Goal: Task Accomplishment & Management: Use online tool/utility

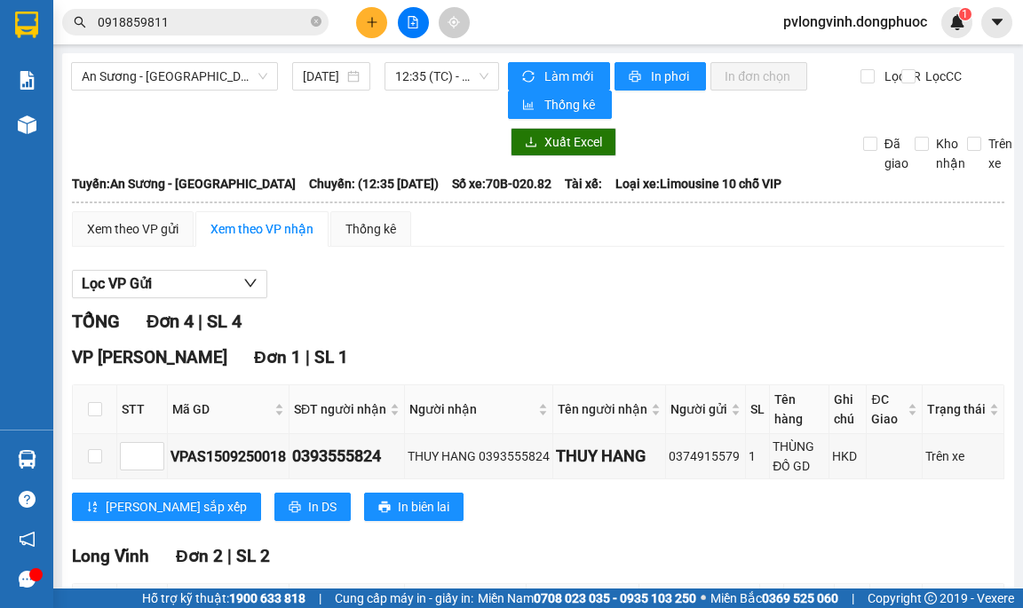
scroll to position [445, 0]
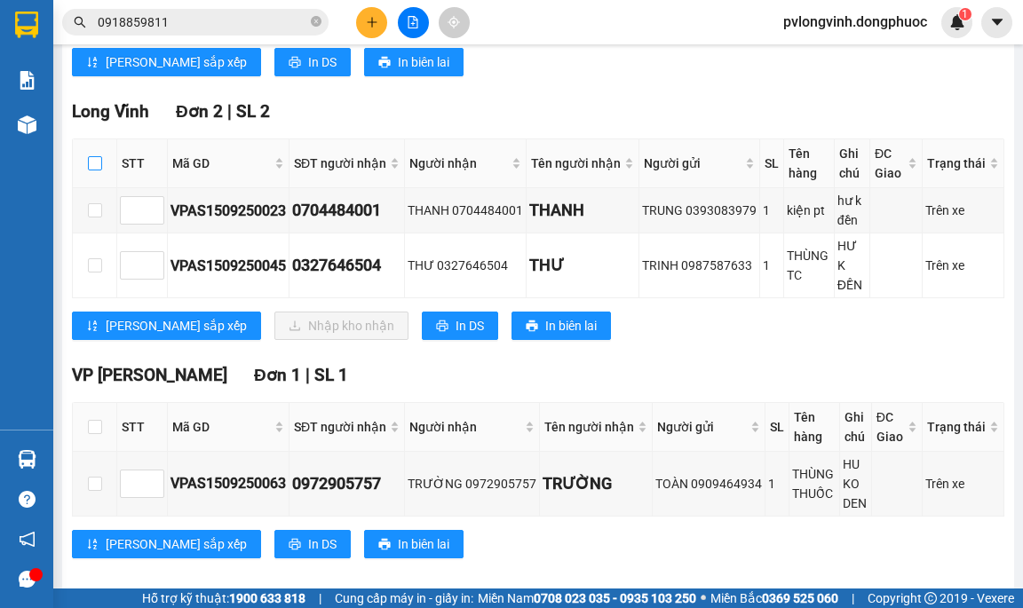
click at [94, 161] on input "checkbox" at bounding box center [95, 163] width 14 height 14
checkbox input "true"
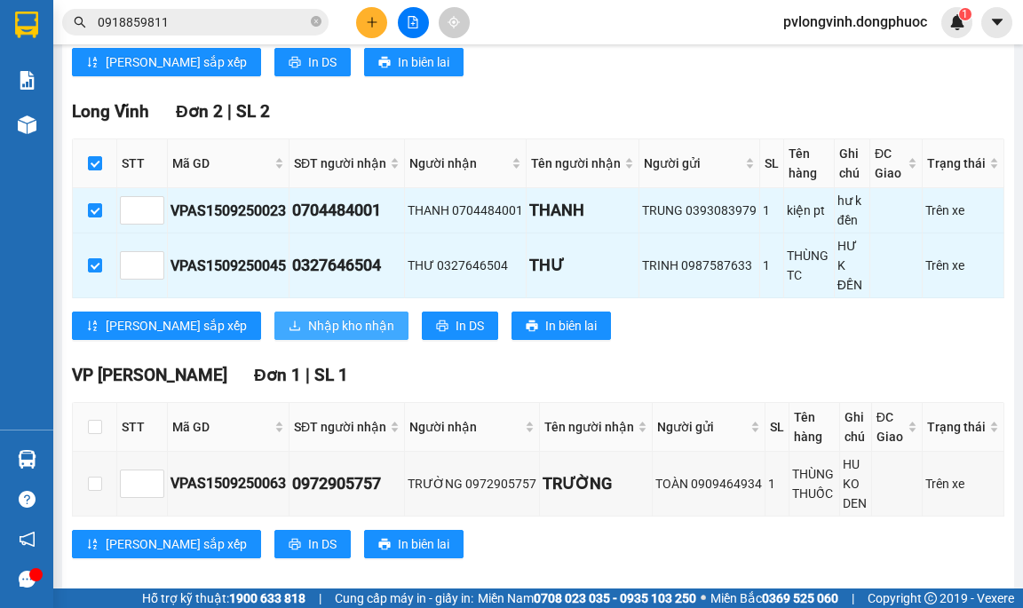
click at [308, 316] on span "Nhập kho nhận" at bounding box center [351, 326] width 86 height 20
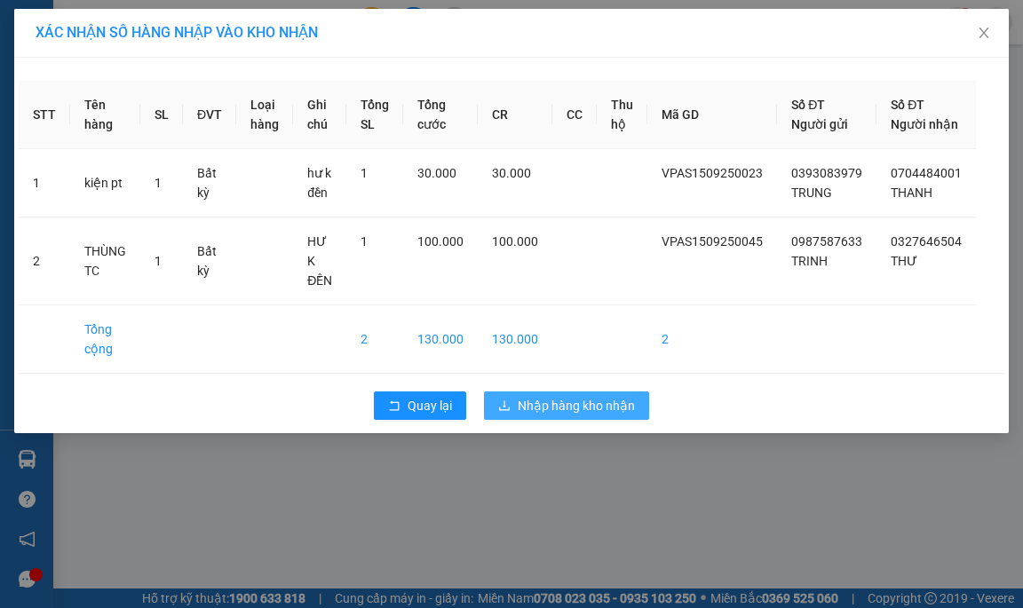
click at [615, 409] on span "Nhập hàng kho nhận" at bounding box center [576, 406] width 117 height 20
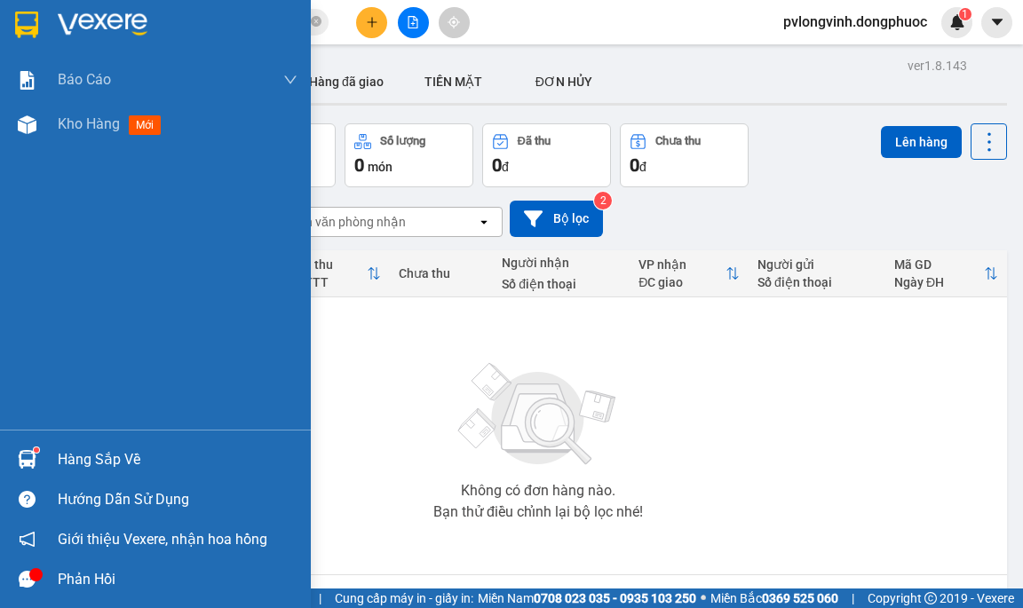
click at [101, 444] on div "Hàng sắp về" at bounding box center [155, 460] width 311 height 40
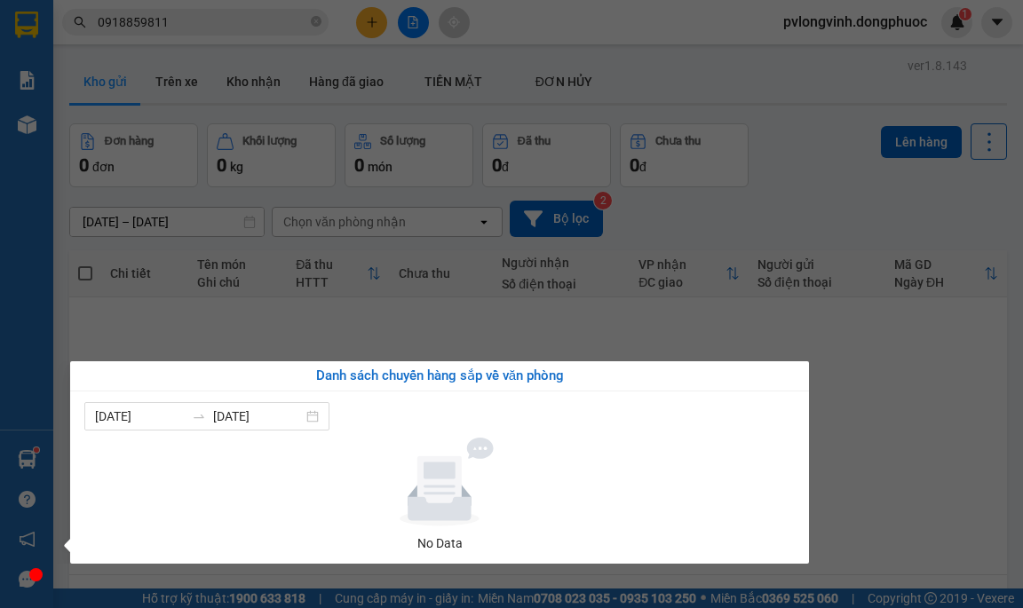
click at [7, 473] on div "Báo cáo Mẫu 1: Báo cáo dòng tiền Mẫu 2: Doanh số tạo đơn theo Văn phòng, nhân v…" at bounding box center [26, 304] width 53 height 608
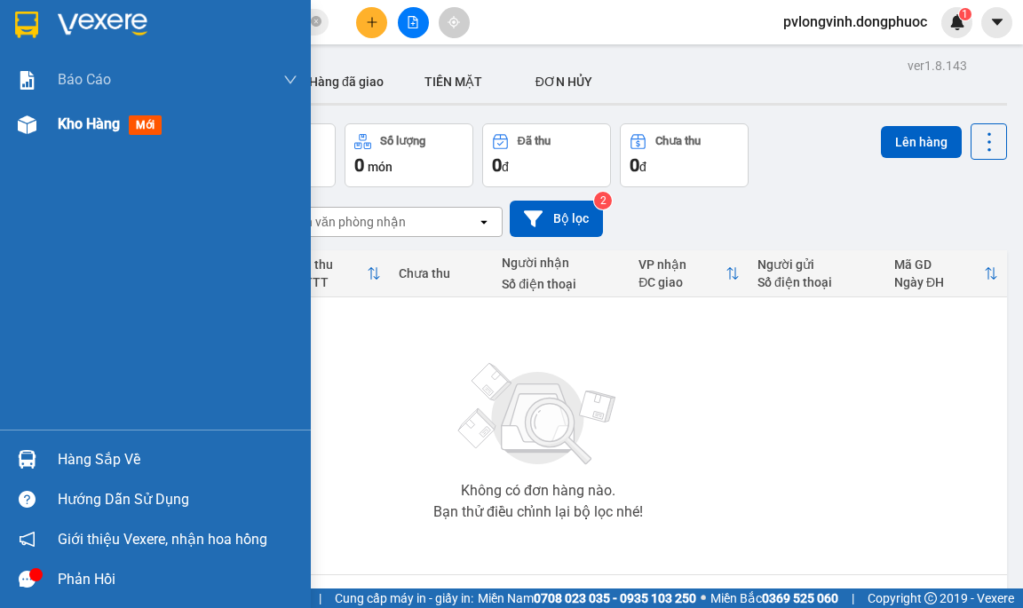
click at [117, 107] on div "Kho hàng mới" at bounding box center [178, 124] width 240 height 44
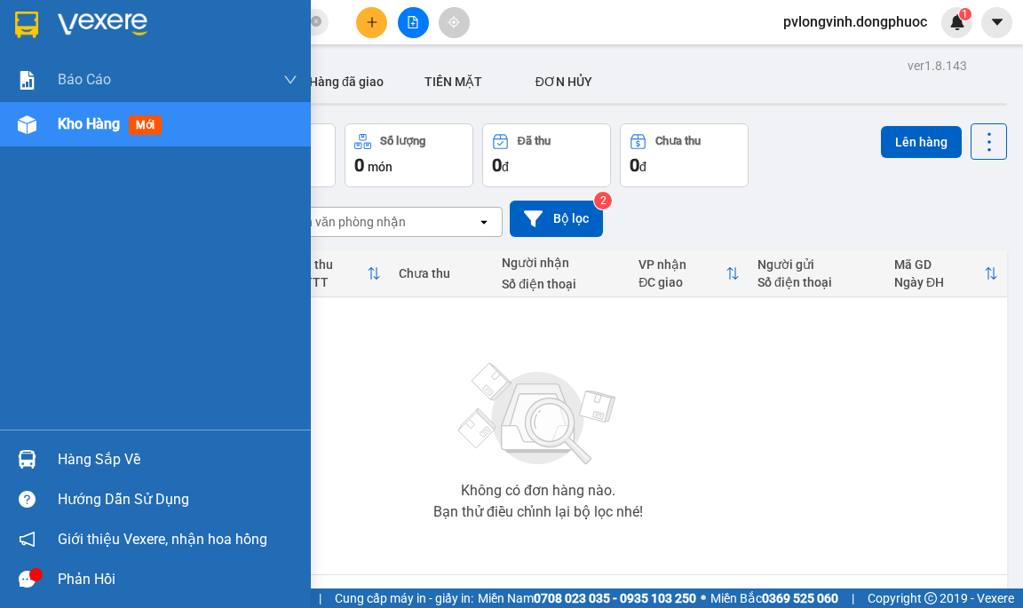
click at [92, 110] on div "Kho hàng mới" at bounding box center [178, 124] width 240 height 44
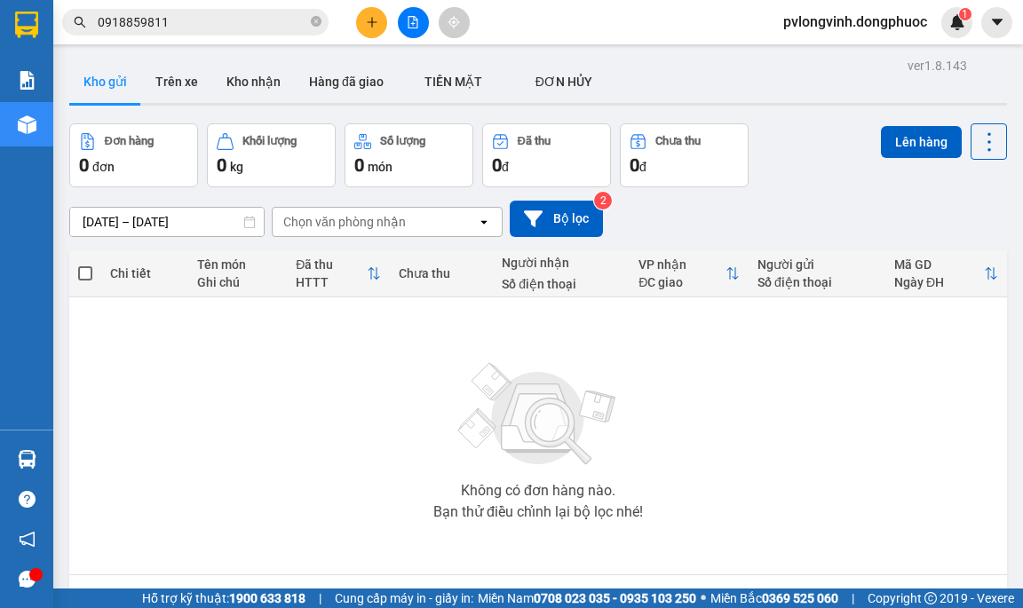
click at [92, 125] on button "Đơn hàng 0 đơn" at bounding box center [133, 155] width 129 height 64
